Goal: Information Seeking & Learning: Find specific fact

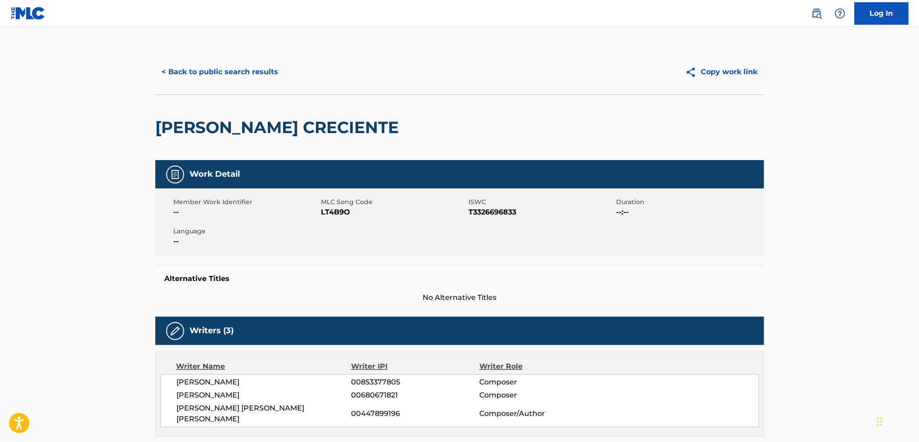
drag, startPoint x: 272, startPoint y: 81, endPoint x: 276, endPoint y: 84, distance: 4.8
click at [276, 84] on div "< Back to public search results Copy work link" at bounding box center [459, 71] width 608 height 45
click at [247, 66] on button "< Back to public search results" at bounding box center [219, 72] width 129 height 22
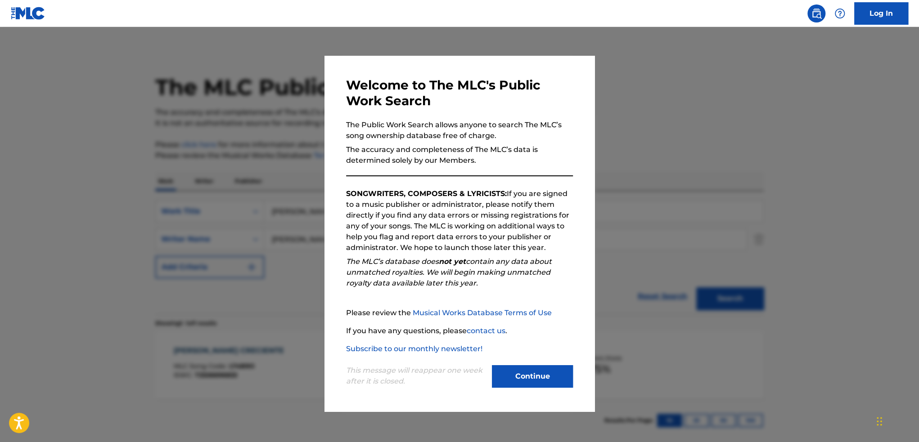
click at [506, 372] on button "Continue" at bounding box center [532, 376] width 81 height 22
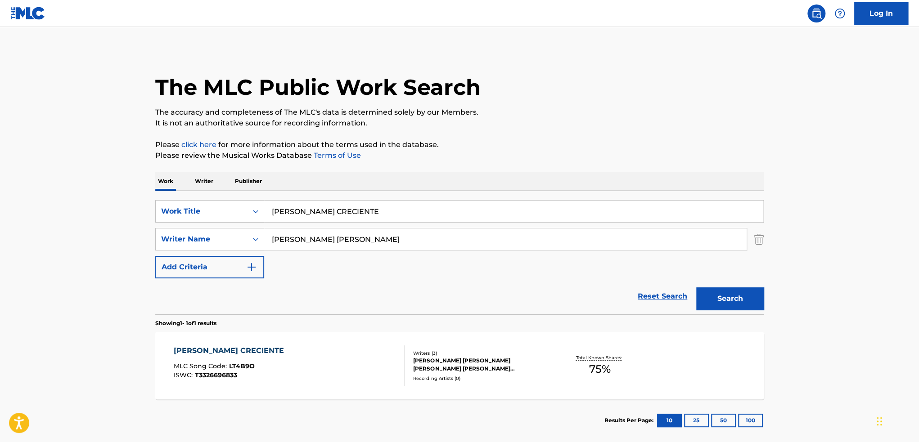
click at [405, 208] on input "[PERSON_NAME] CRECIENTE" at bounding box center [513, 212] width 499 height 22
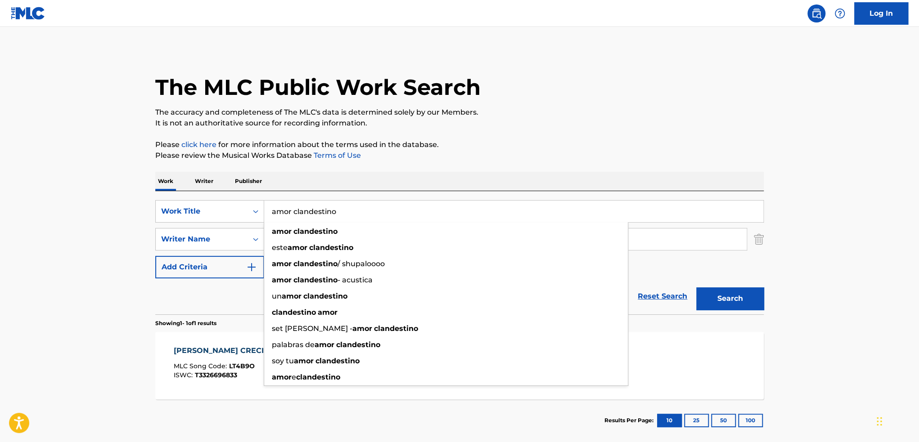
click at [405, 208] on input "amor clandestino" at bounding box center [513, 212] width 499 height 22
type input "amor clandestino"
click at [560, 173] on div "Work Writer Publisher" at bounding box center [459, 181] width 608 height 19
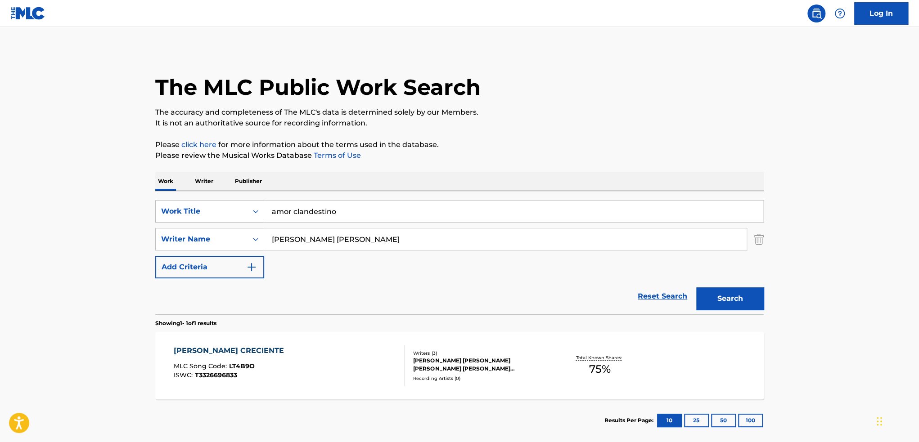
click at [738, 307] on button "Search" at bounding box center [729, 298] width 67 height 22
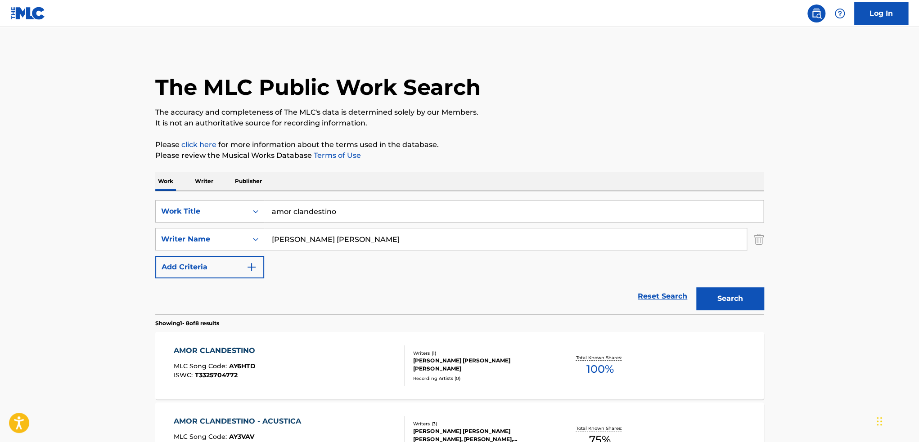
click at [509, 378] on div "AMOR CLANDESTINO MLC Song Code : AY6HTD ISWC : T3325704772 Writers ( 1 ) [PERSO…" at bounding box center [459, 365] width 608 height 67
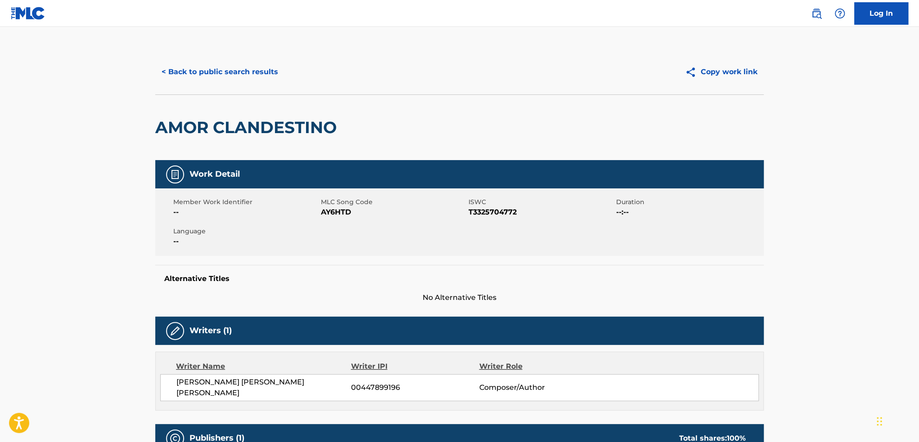
scroll to position [293, 0]
